Goal: Transaction & Acquisition: Book appointment/travel/reservation

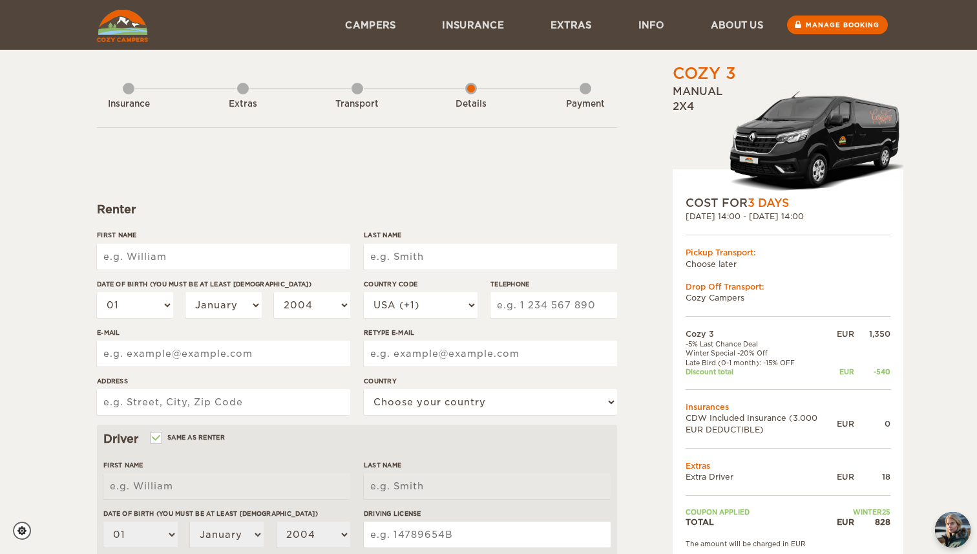
click at [321, 249] on input "First Name" at bounding box center [223, 257] width 253 height 26
type input "Teresa"
type input "Oliveira"
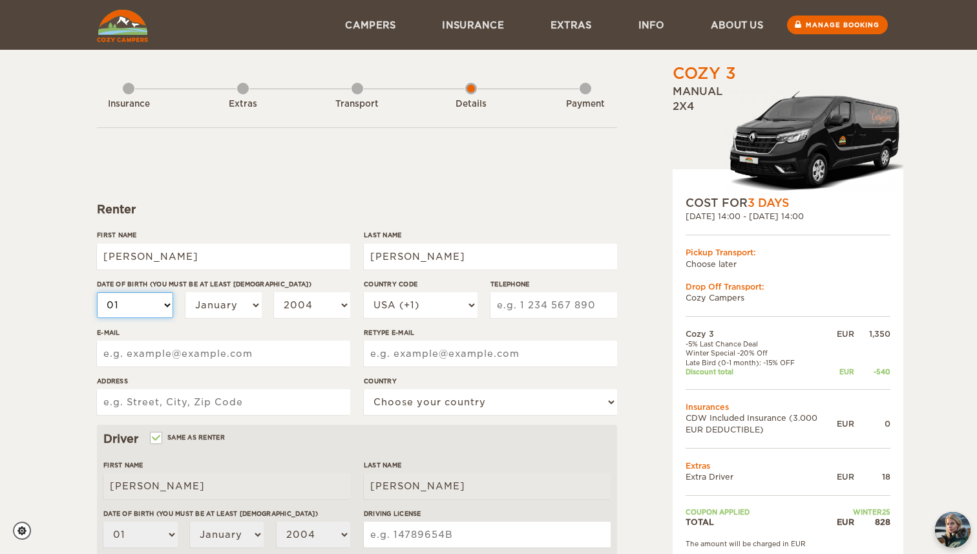
click at [149, 303] on select "01 02 03 04 05 06 07 08 09 10 11 12 13 14 15 16 17 18 19 20 21 22 23 24 25 26 2…" at bounding box center [135, 305] width 76 height 26
select select "02"
click at [209, 309] on select "January February March April May June July August September October November De…" at bounding box center [223, 305] width 76 height 26
click at [160, 301] on select "01 02 03 04 05 06 07 08 09 10 11 12 13 14 15 16 17 18 19 20 21 22 23 24 25 26 2…" at bounding box center [135, 305] width 76 height 26
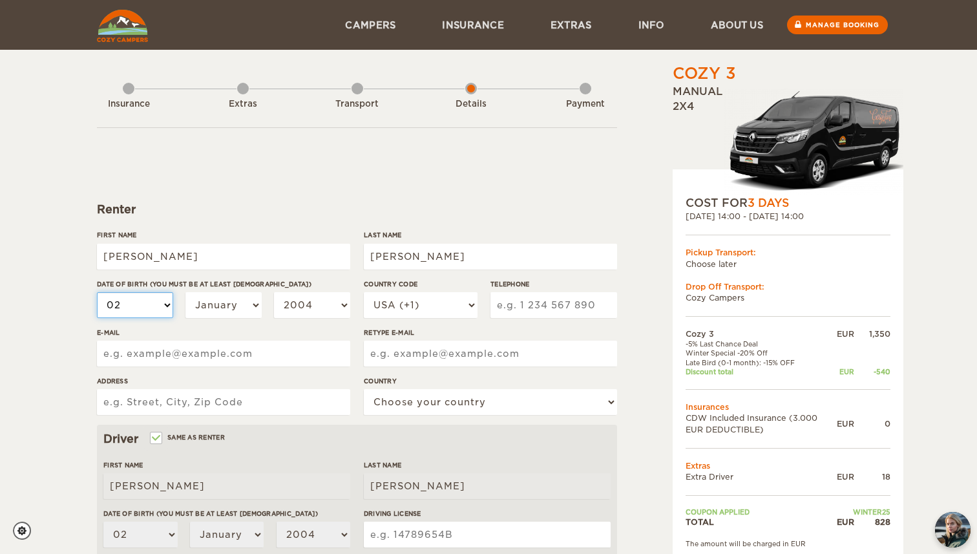
select select "20"
click at [224, 302] on select "January February March April May June July August September October November De…" at bounding box center [223, 305] width 76 height 26
select select "02"
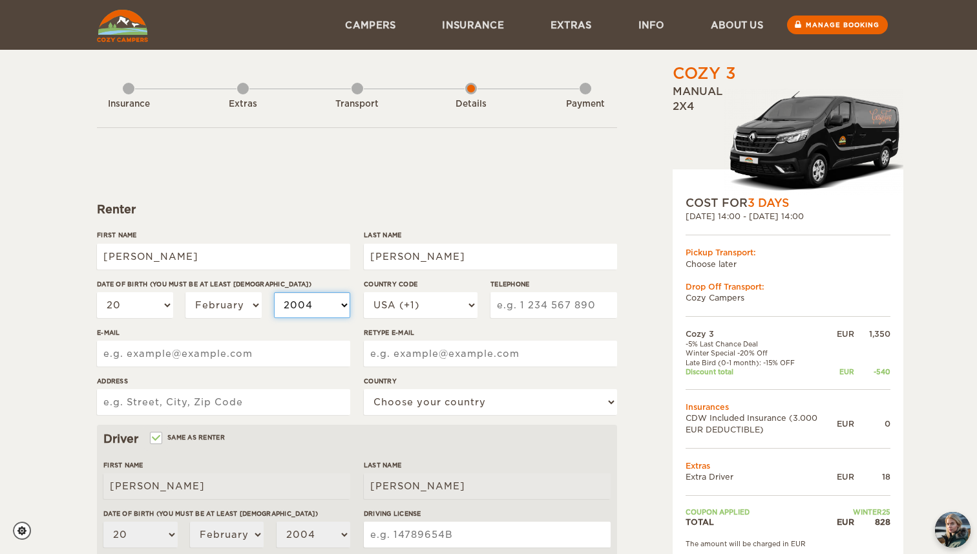
click at [300, 307] on select "2004 2003 2002 2001 2000 1999 1998 1997 1996 1995 1994 1993 1992 1991 1990 1989…" at bounding box center [312, 305] width 76 height 26
select select "2003"
click at [536, 304] on input "Telephone" at bounding box center [553, 305] width 127 height 26
type input "2038100226"
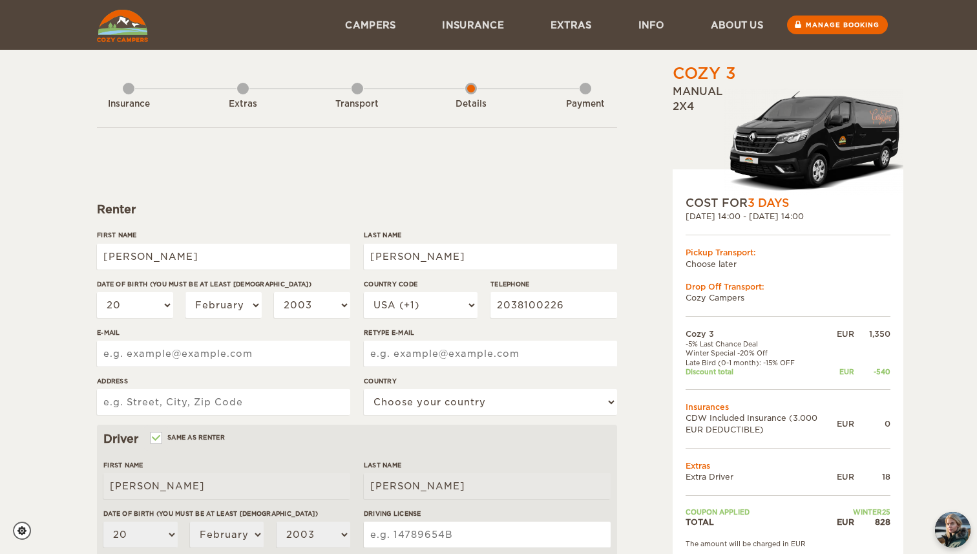
click at [328, 348] on input "E-mail" at bounding box center [223, 354] width 253 height 26
type input "tvaoliveira@att.net"
click at [399, 358] on input "Retype E-mail" at bounding box center [490, 354] width 253 height 26
type input "tvaoliveira@att.net"
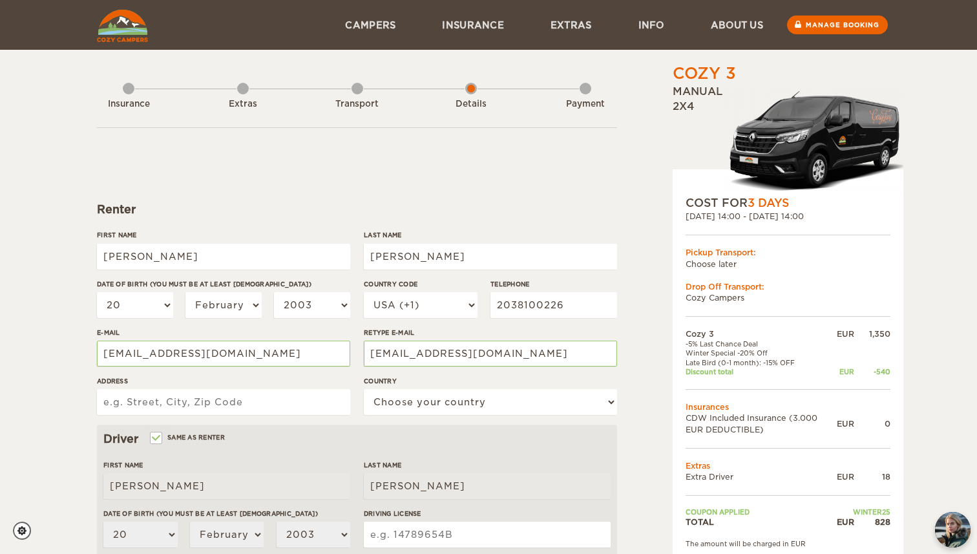
click at [292, 406] on input "Address" at bounding box center [223, 402] width 253 height 26
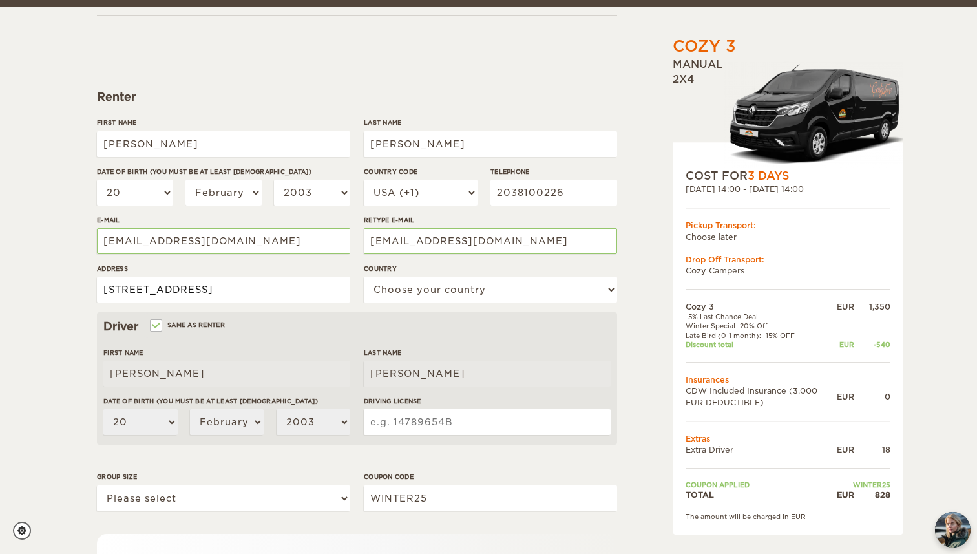
scroll to position [129, 0]
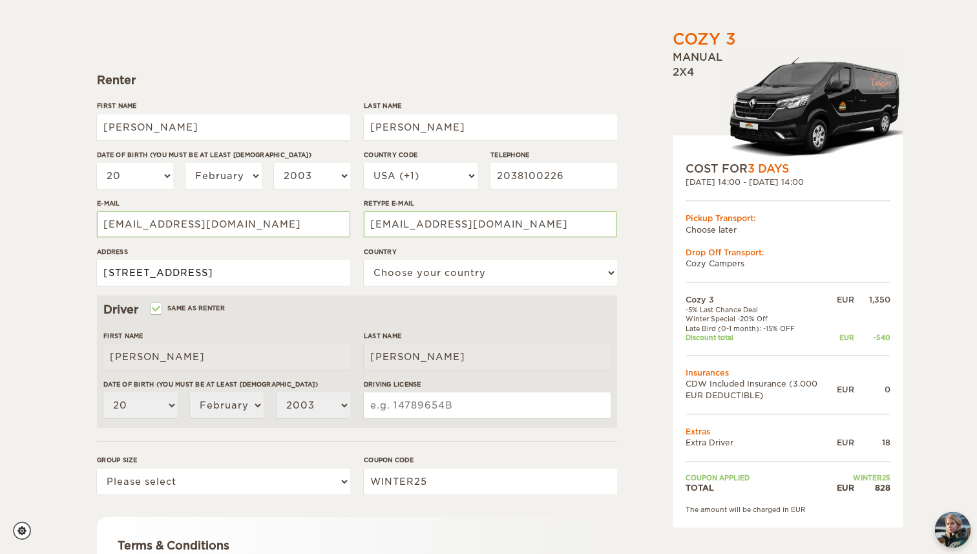
type input "320 E Pine St Apt 611"
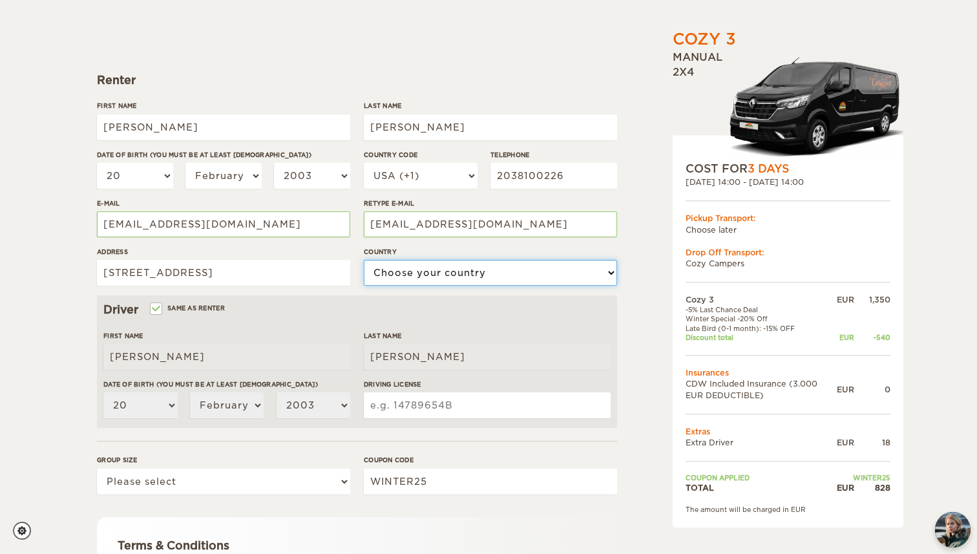
click at [421, 268] on select "Choose your country United States United Kingdom Germany Afghanistan Albania Al…" at bounding box center [490, 273] width 253 height 26
select select "222"
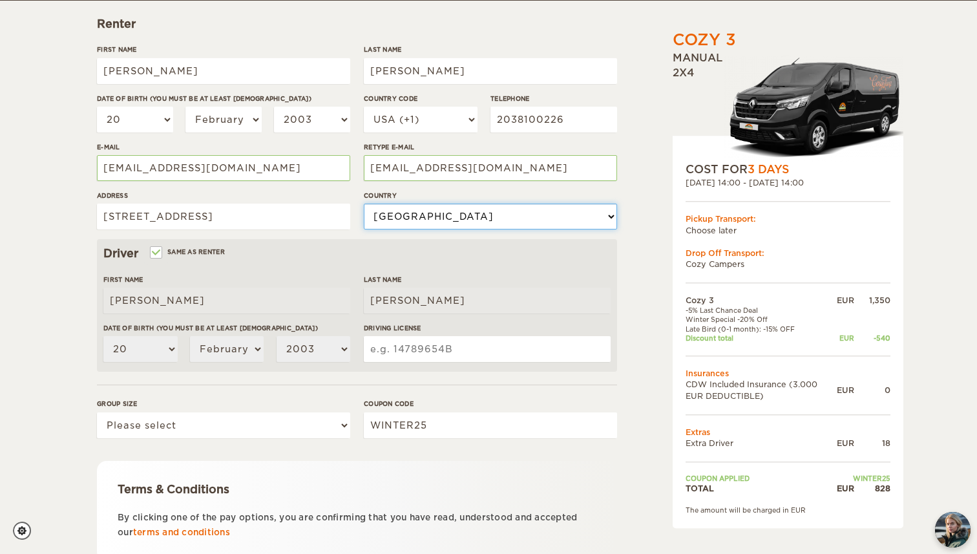
scroll to position [186, 0]
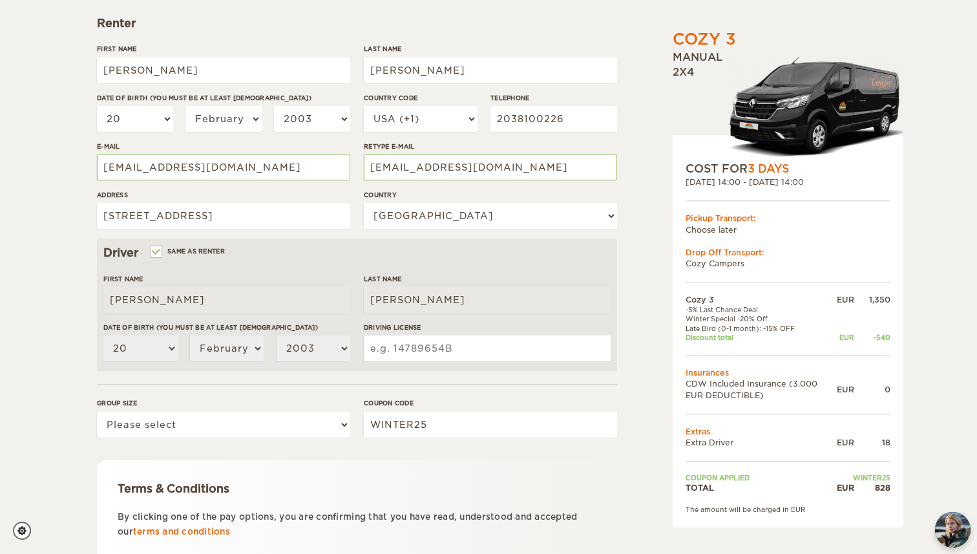
click at [383, 357] on input "Driving License" at bounding box center [487, 348] width 247 height 26
type input "W"
type input "WDL614B8F53B"
click at [251, 422] on select "Please select 1 2 3" at bounding box center [223, 425] width 253 height 26
select select "2"
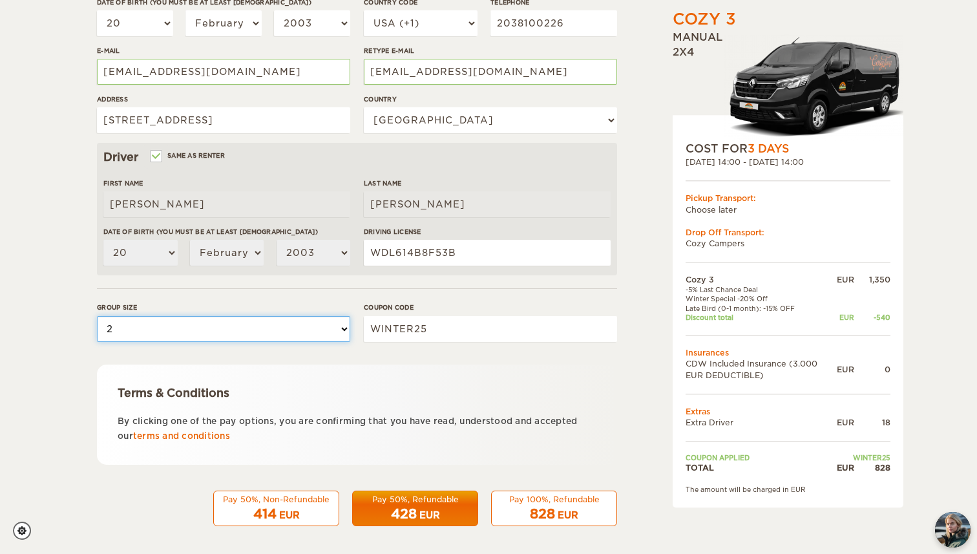
scroll to position [287, 0]
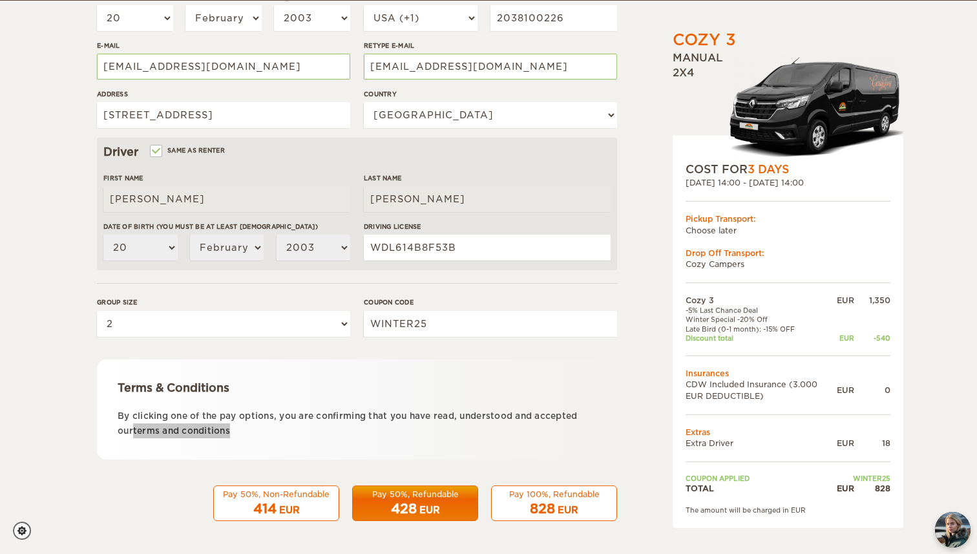
drag, startPoint x: 219, startPoint y: 429, endPoint x: 926, endPoint y: 1, distance: 826.7
click at [0, 0] on div "Cozy 3 Expand Collapse Total 828 EUR Manual 2x4 COST FOR 3 Days 25. Aug 2025 14…" at bounding box center [488, 133] width 977 height 840
click at [558, 508] on div "EUR" at bounding box center [568, 509] width 21 height 13
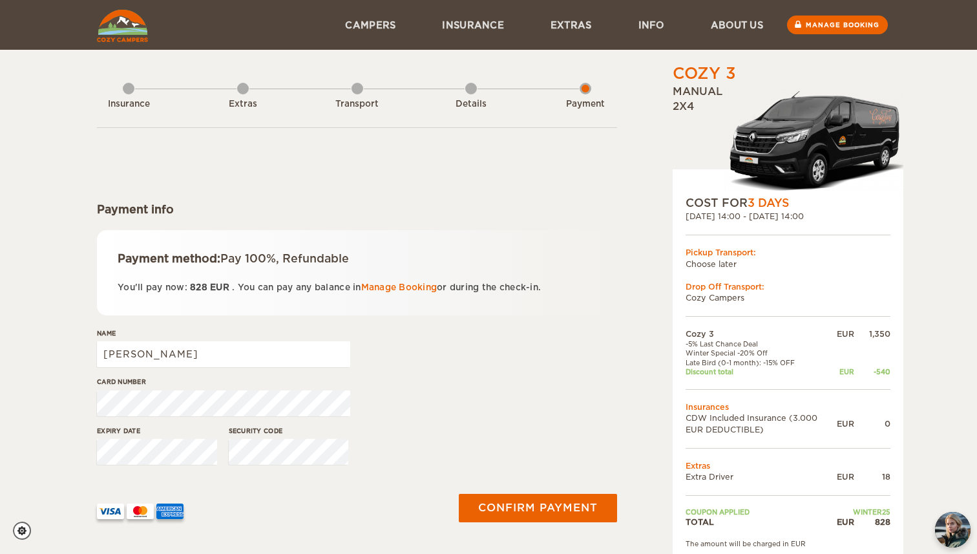
click at [406, 430] on div "Expiry date Security code" at bounding box center [357, 450] width 520 height 48
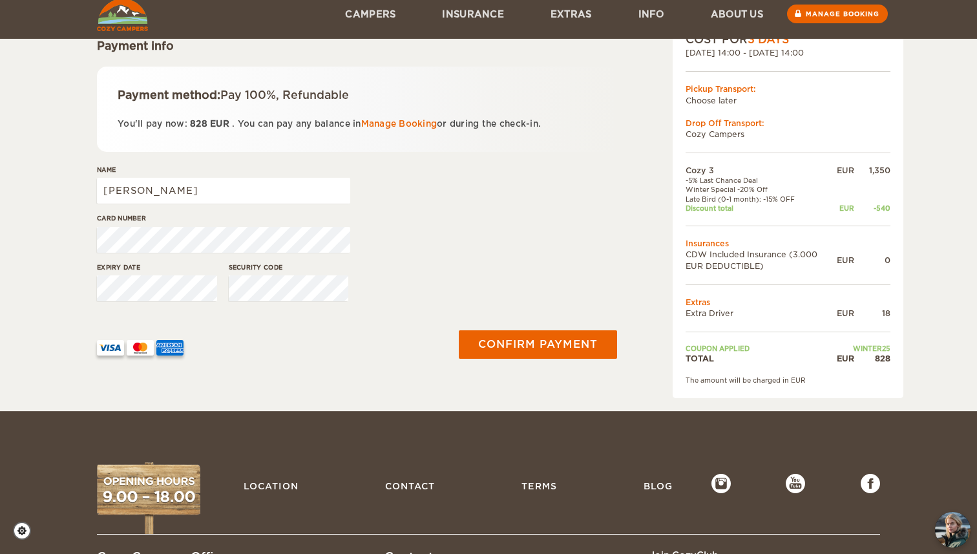
scroll to position [202, 0]
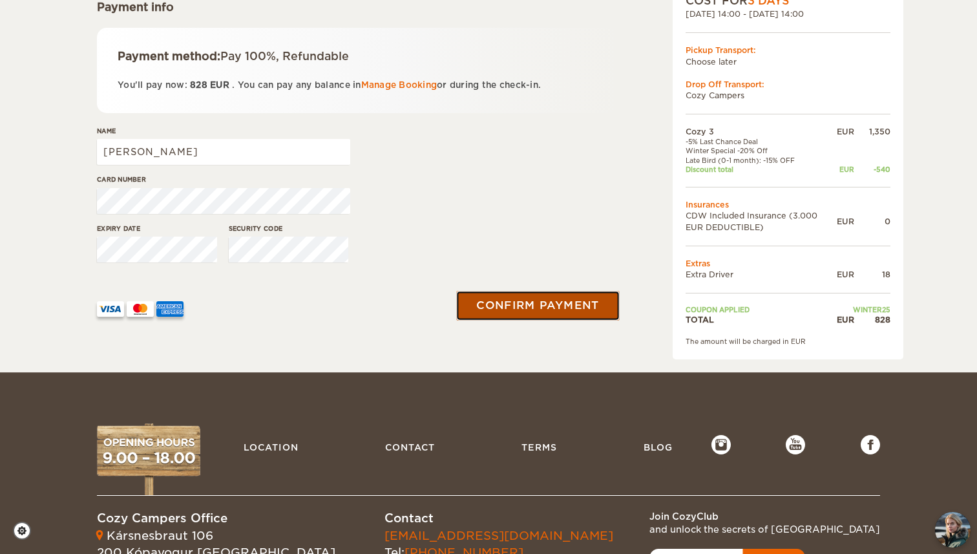
click at [503, 309] on button "Confirm payment" at bounding box center [537, 305] width 163 height 29
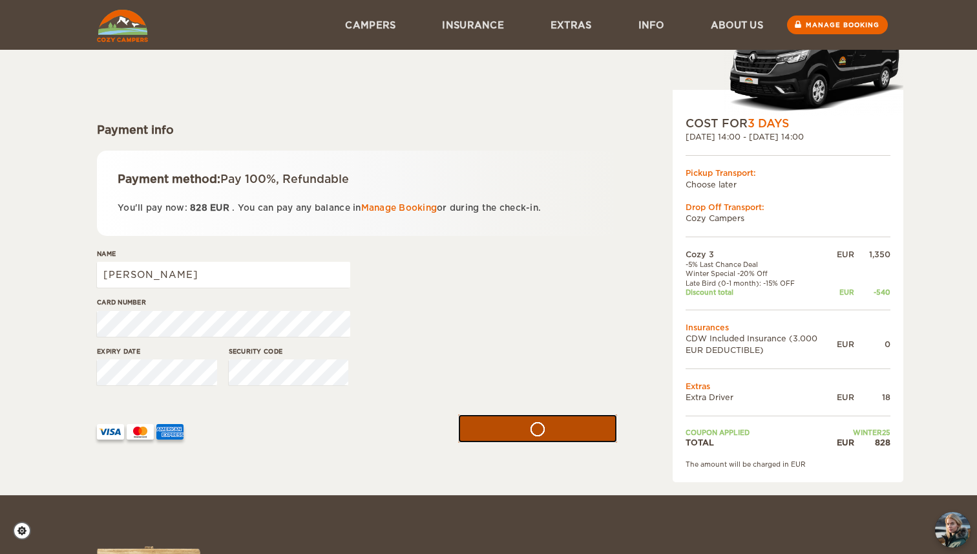
scroll to position [79, 0]
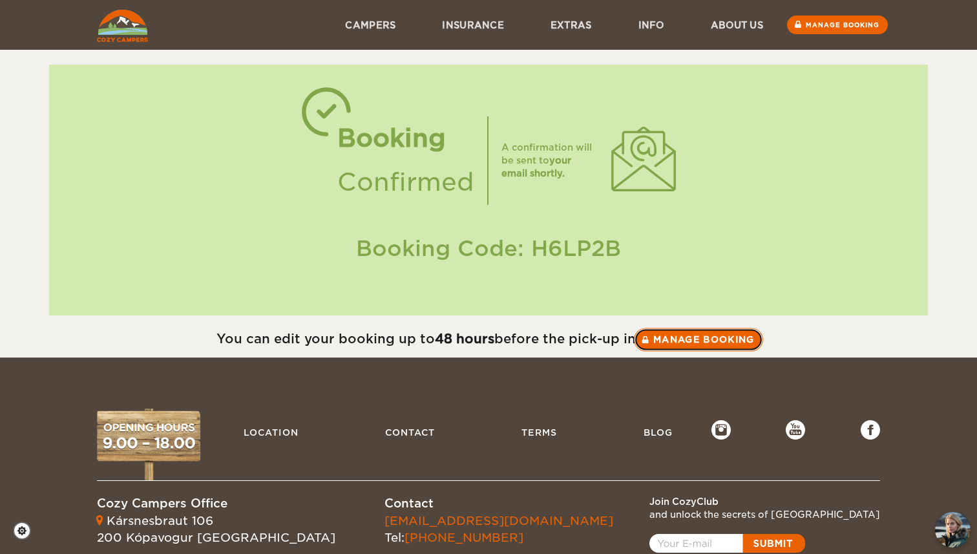
click at [705, 344] on link "Manage booking" at bounding box center [698, 339] width 129 height 23
